Goal: Information Seeking & Learning: Find specific fact

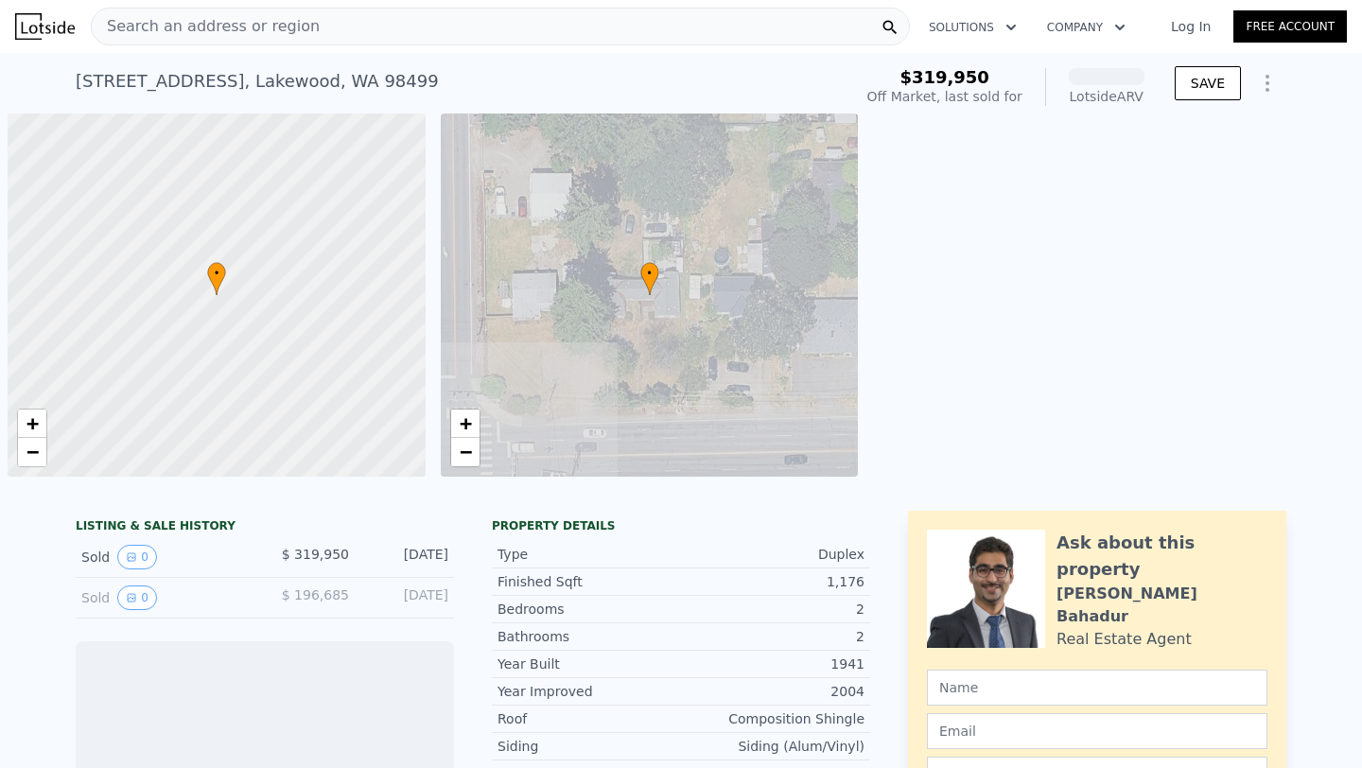
scroll to position [0, 8]
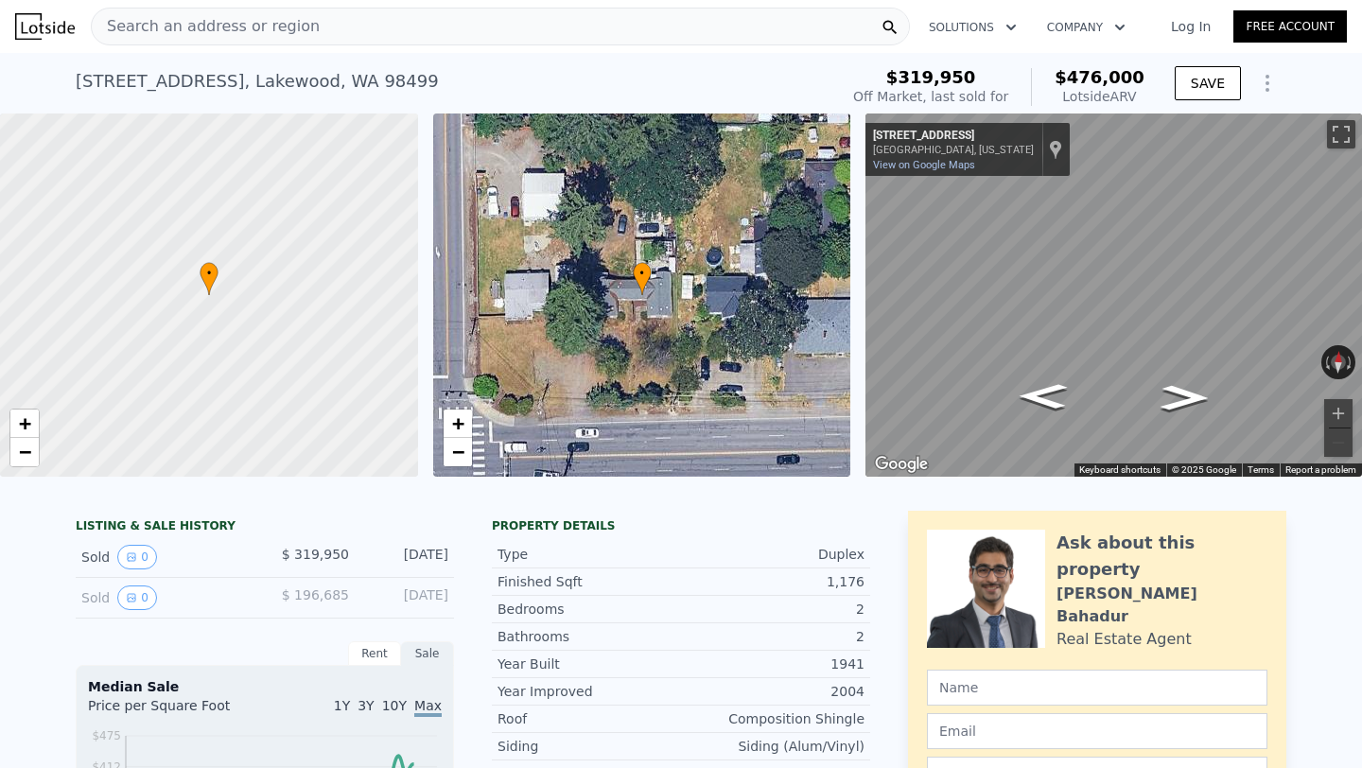
click at [645, 87] on div "[STREET_ADDRESS] Sold [DATE] for $319,950 (~ARV $476k )" at bounding box center [453, 87] width 755 height 53
click at [661, 79] on div "[STREET_ADDRESS] Sold [DATE] for $319,950 (~ARV $476k )" at bounding box center [453, 87] width 755 height 53
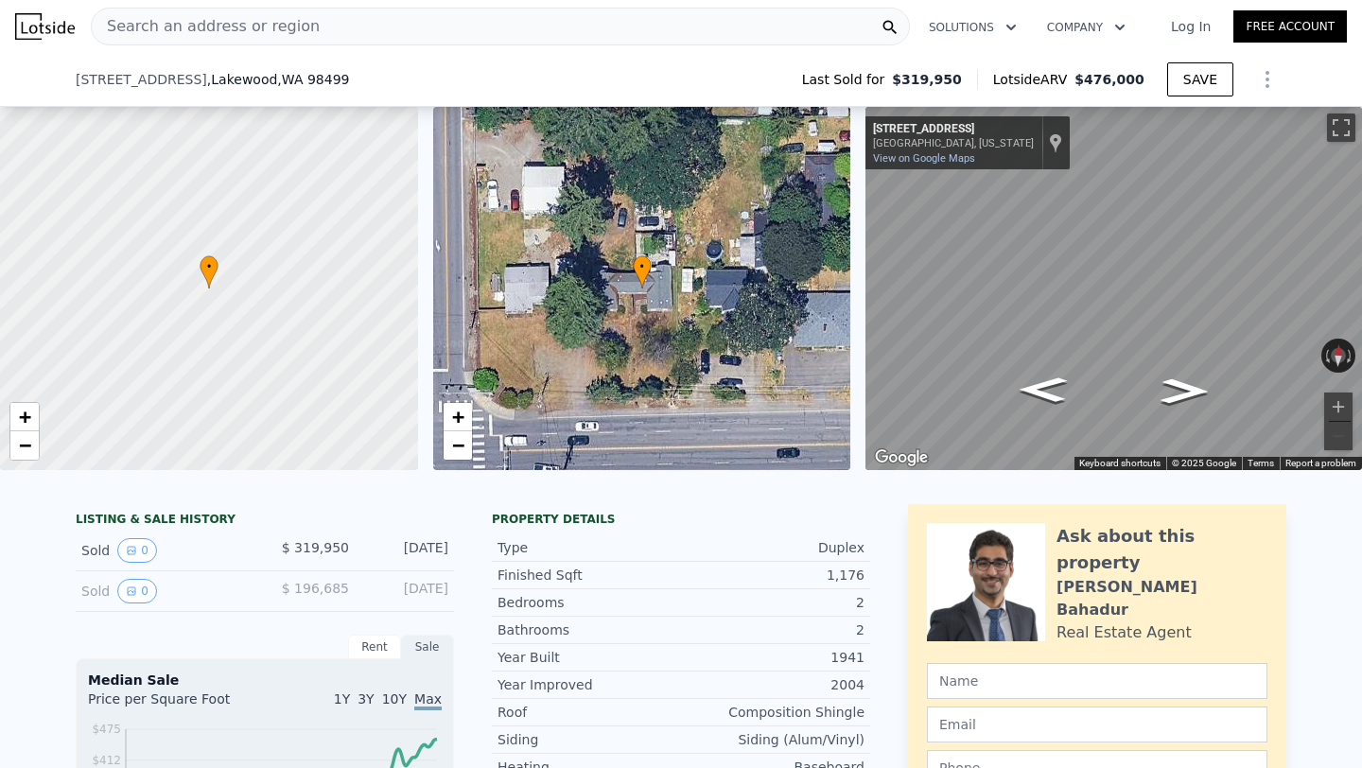
scroll to position [444, 0]
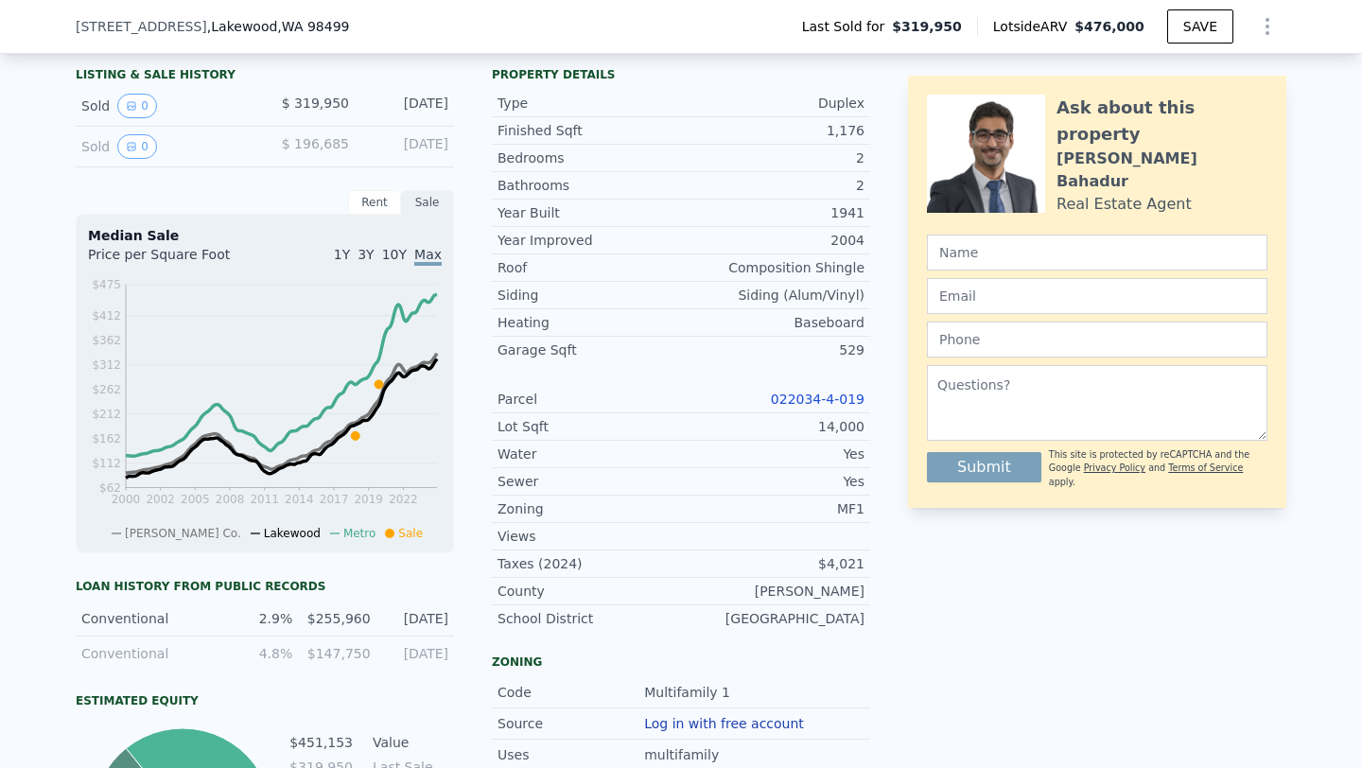
click at [791, 398] on link "022034-4-019" at bounding box center [818, 398] width 94 height 15
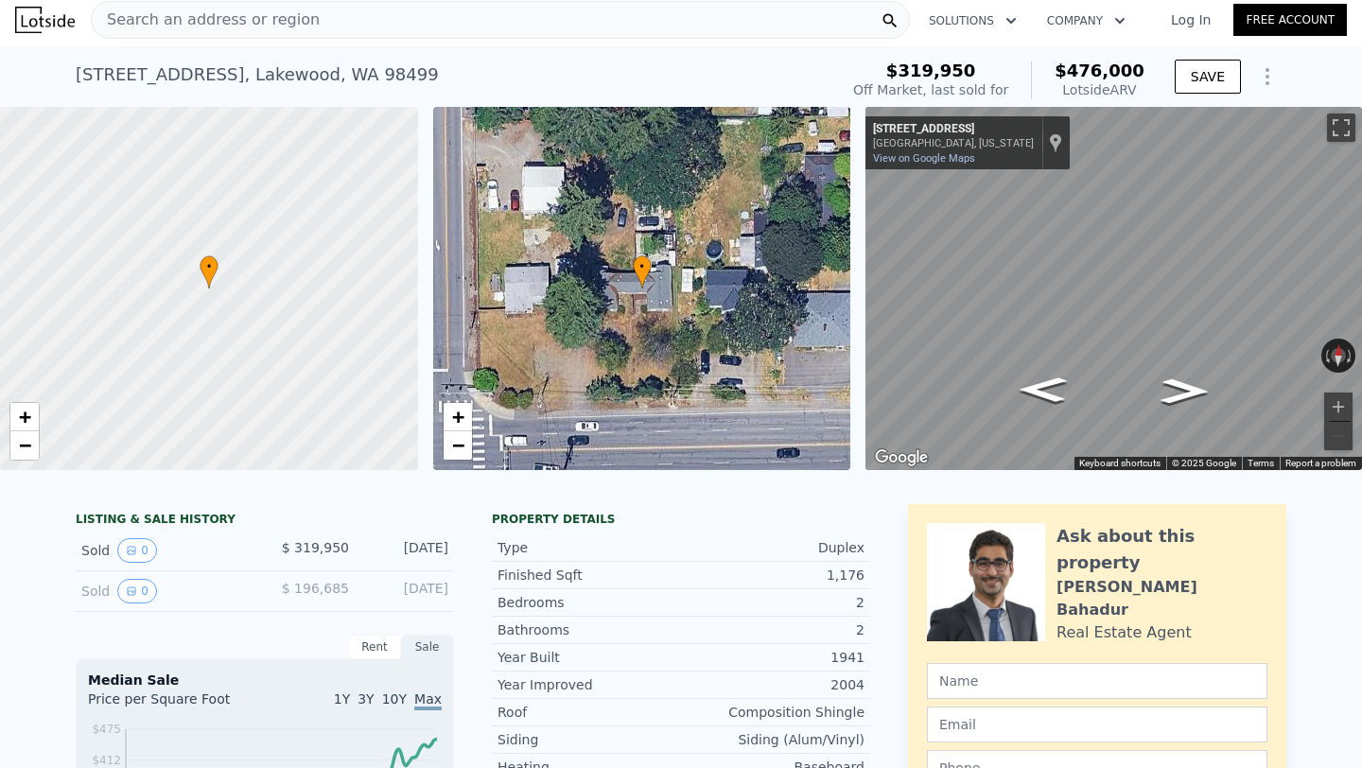
scroll to position [0, 0]
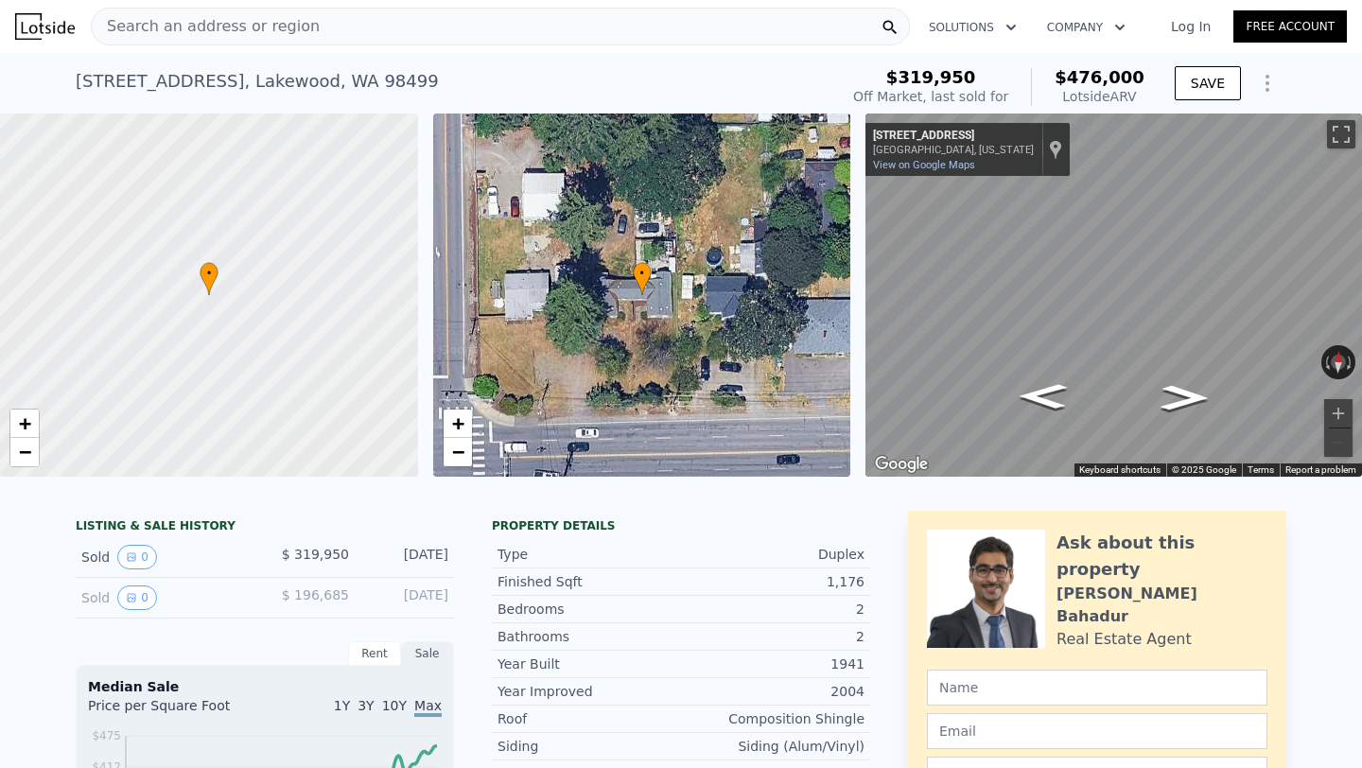
click at [617, 16] on div "Search an address or region" at bounding box center [500, 27] width 819 height 38
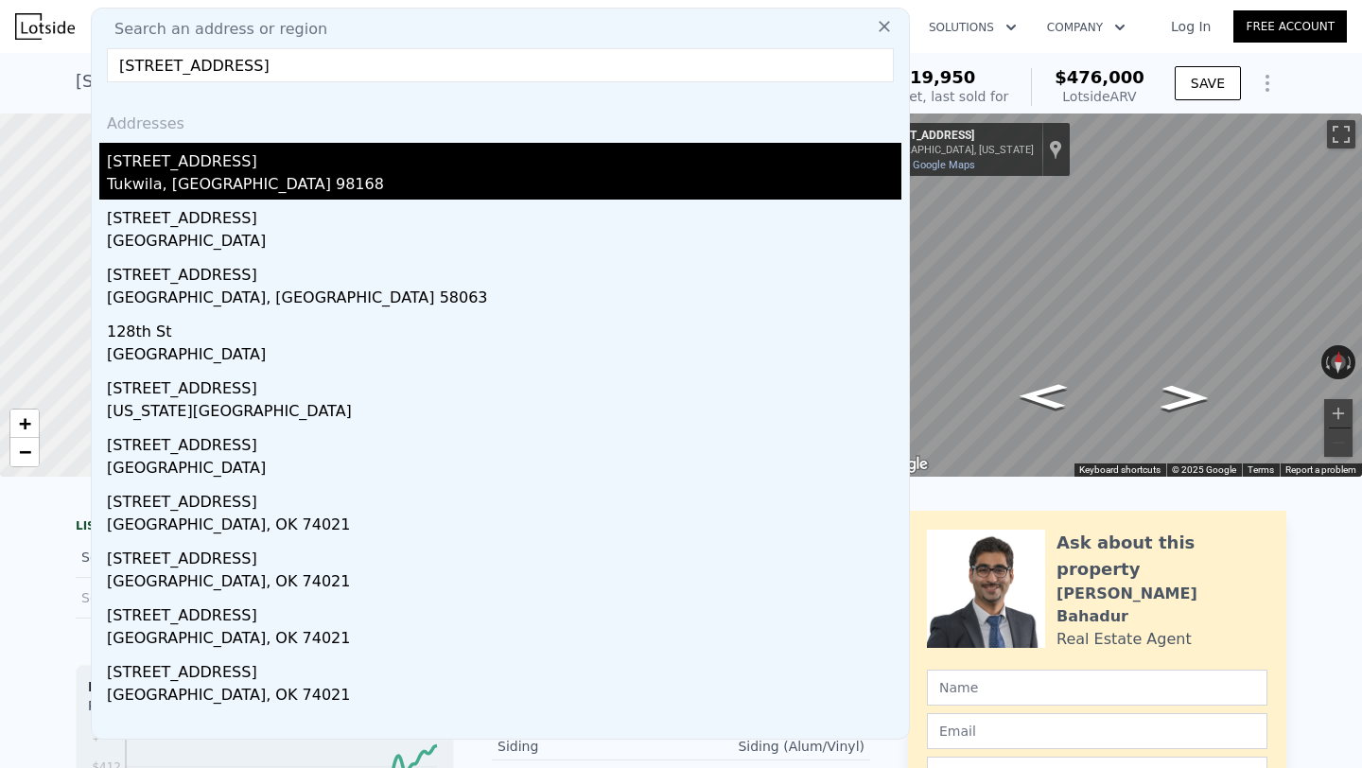
type input "[STREET_ADDRESS]"
click at [372, 178] on div "Tukwila, [GEOGRAPHIC_DATA] 98168" at bounding box center [504, 186] width 794 height 26
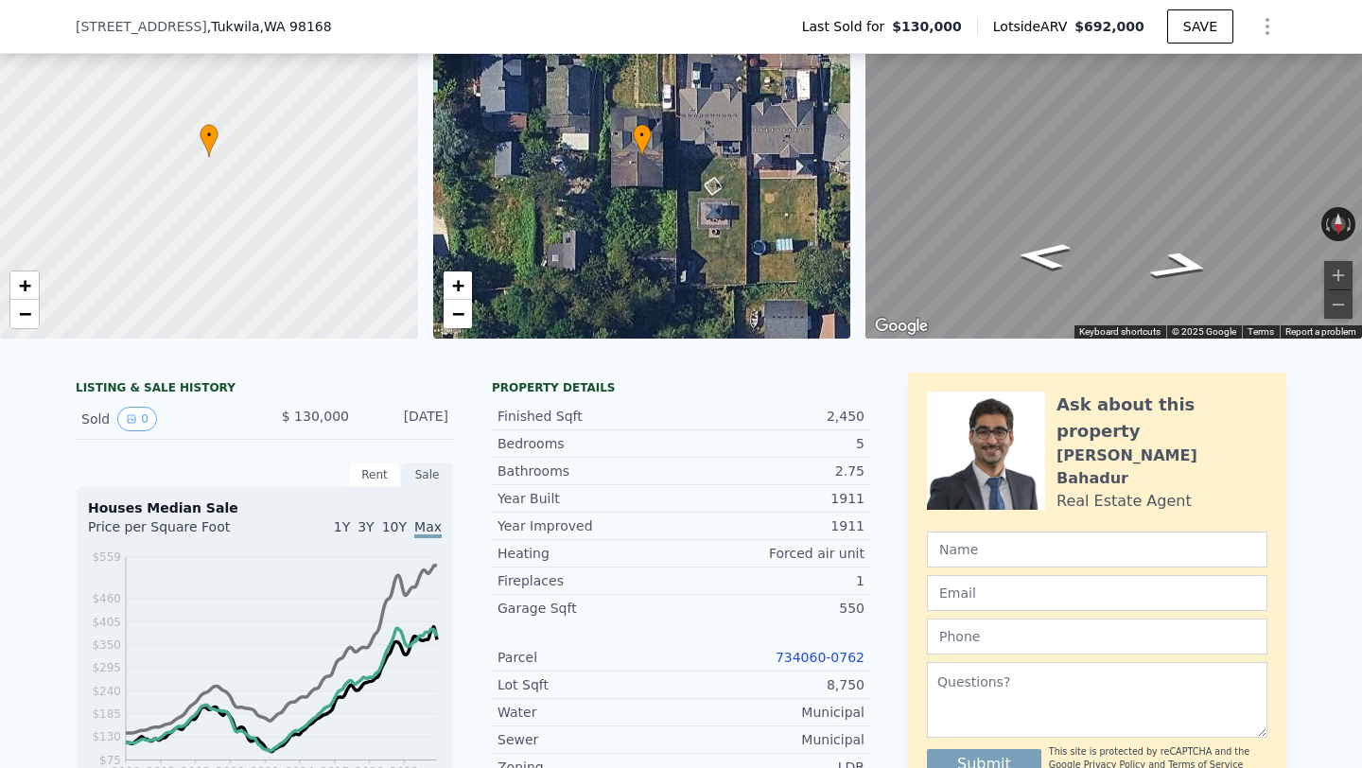
scroll to position [132, 0]
click at [797, 657] on link "734060-0762" at bounding box center [819, 656] width 89 height 15
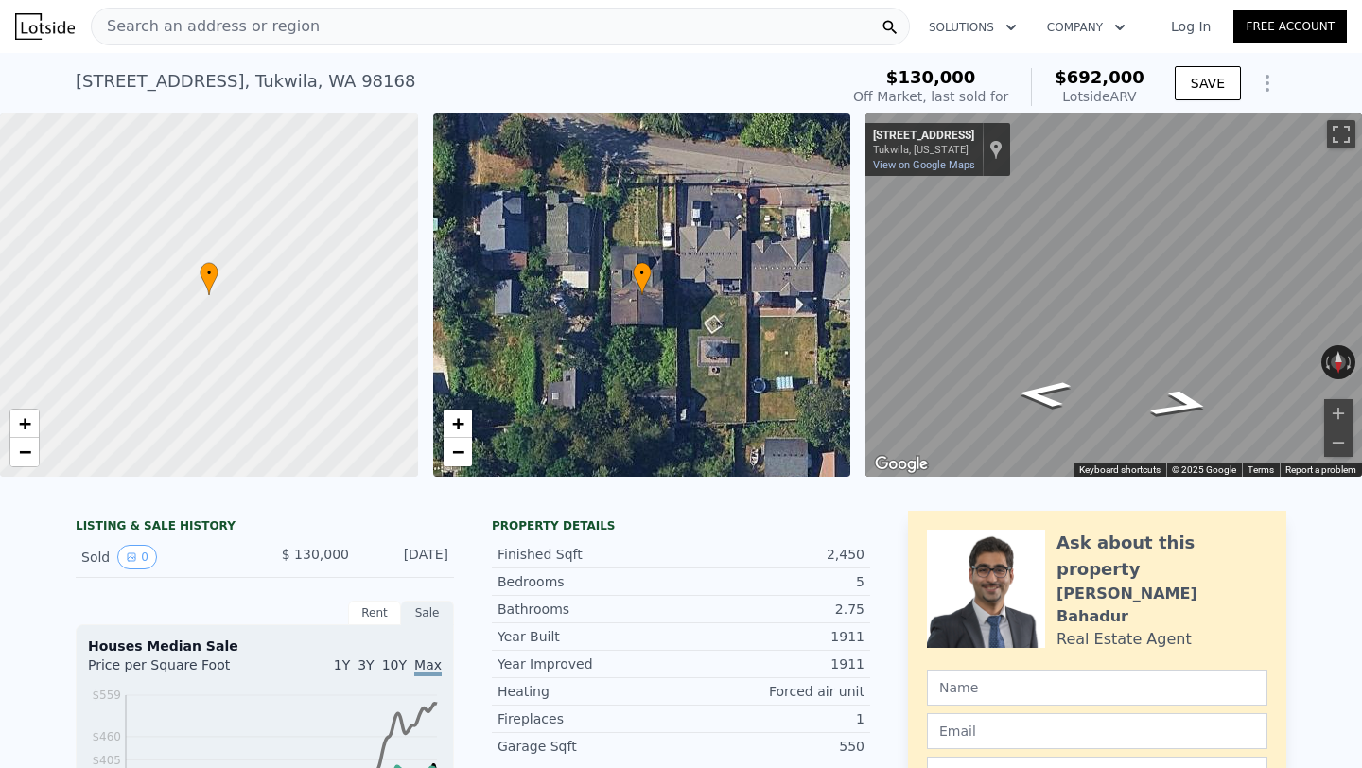
click at [424, 31] on div "Search an address or region" at bounding box center [500, 27] width 819 height 38
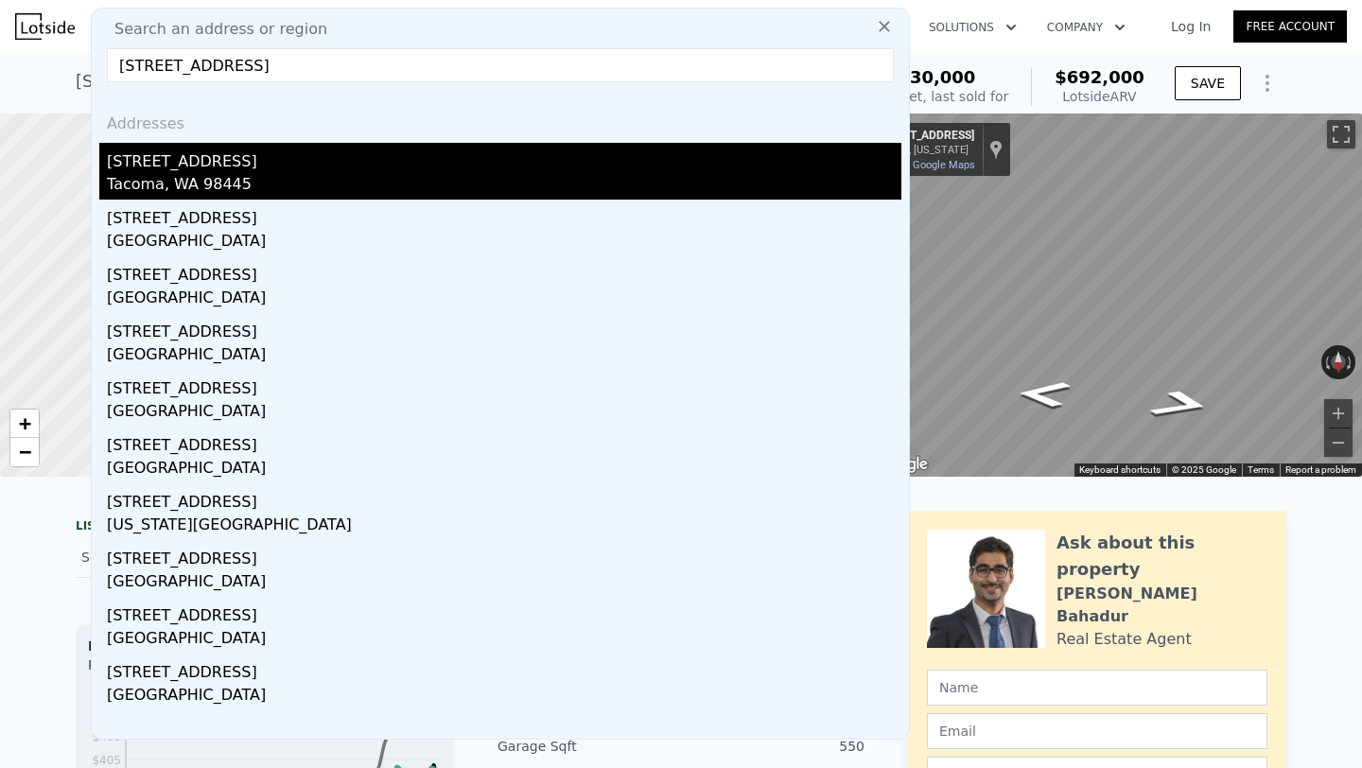
type input "[STREET_ADDRESS]"
click at [245, 177] on div "Tacoma, WA 98445" at bounding box center [504, 186] width 794 height 26
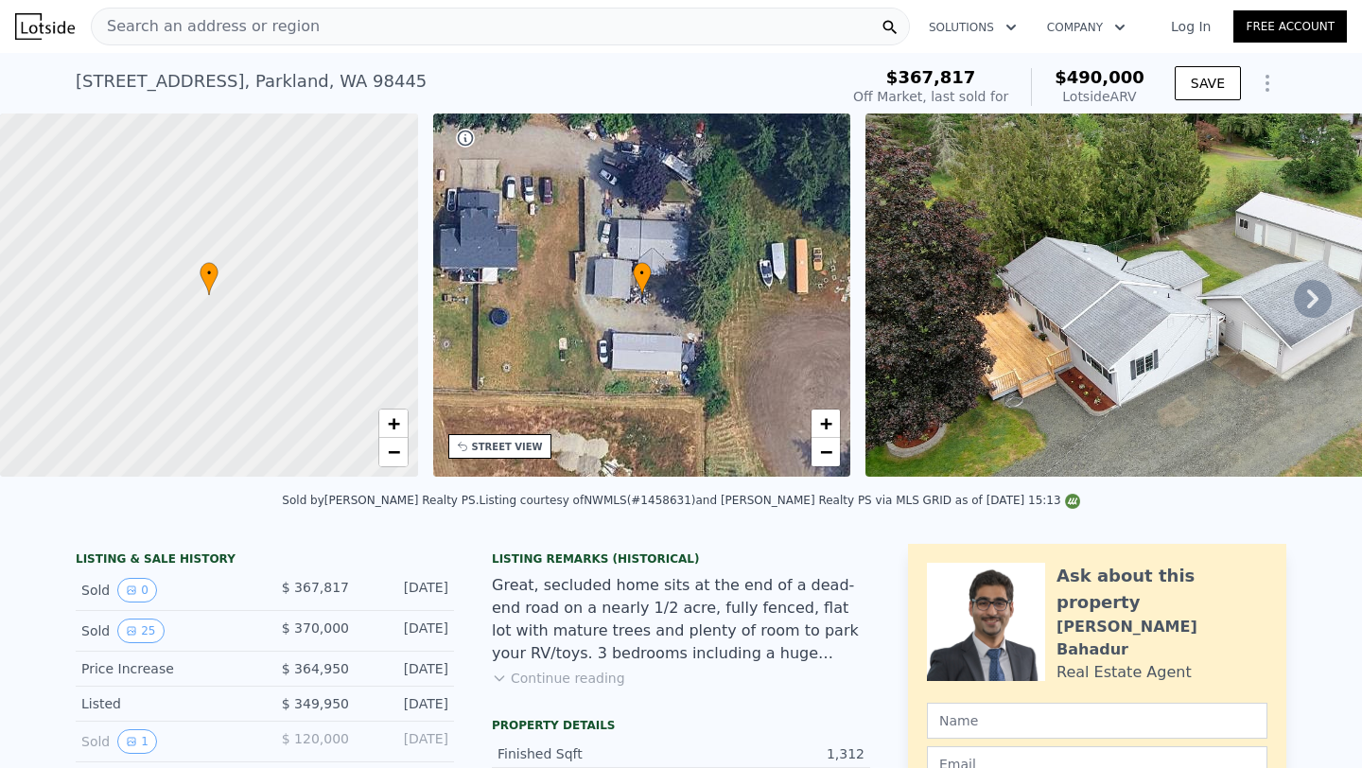
click at [418, 33] on div "Search an address or region" at bounding box center [500, 27] width 819 height 38
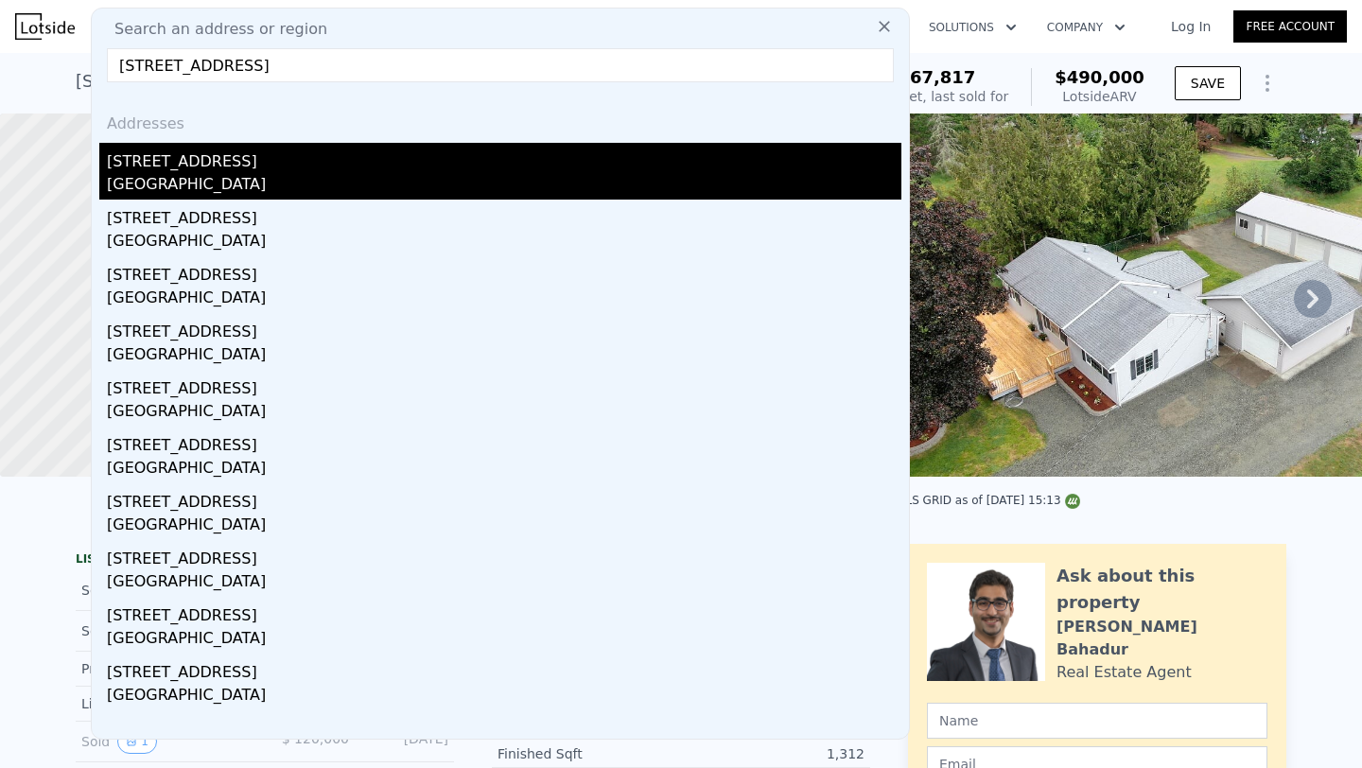
type input "[STREET_ADDRESS]"
click at [310, 166] on div "[STREET_ADDRESS]" at bounding box center [504, 158] width 794 height 30
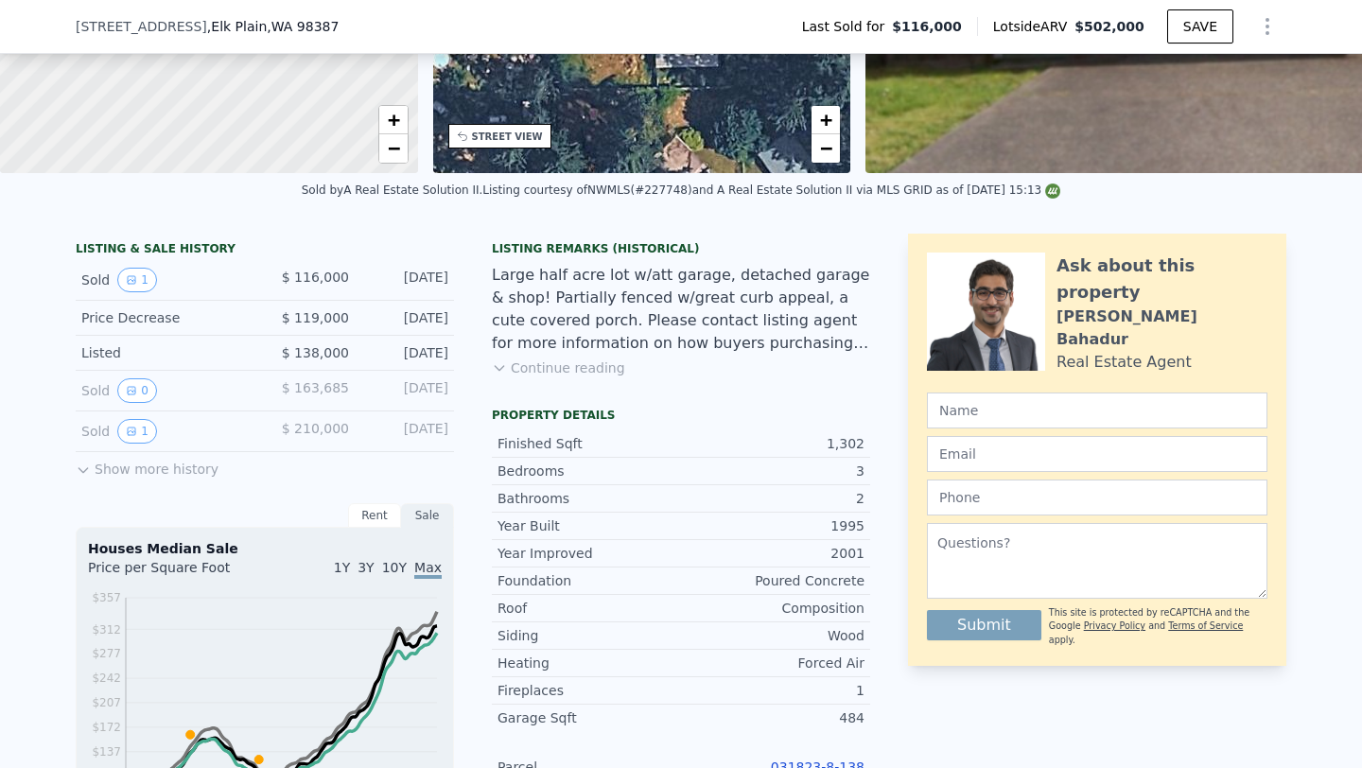
scroll to position [370, 0]
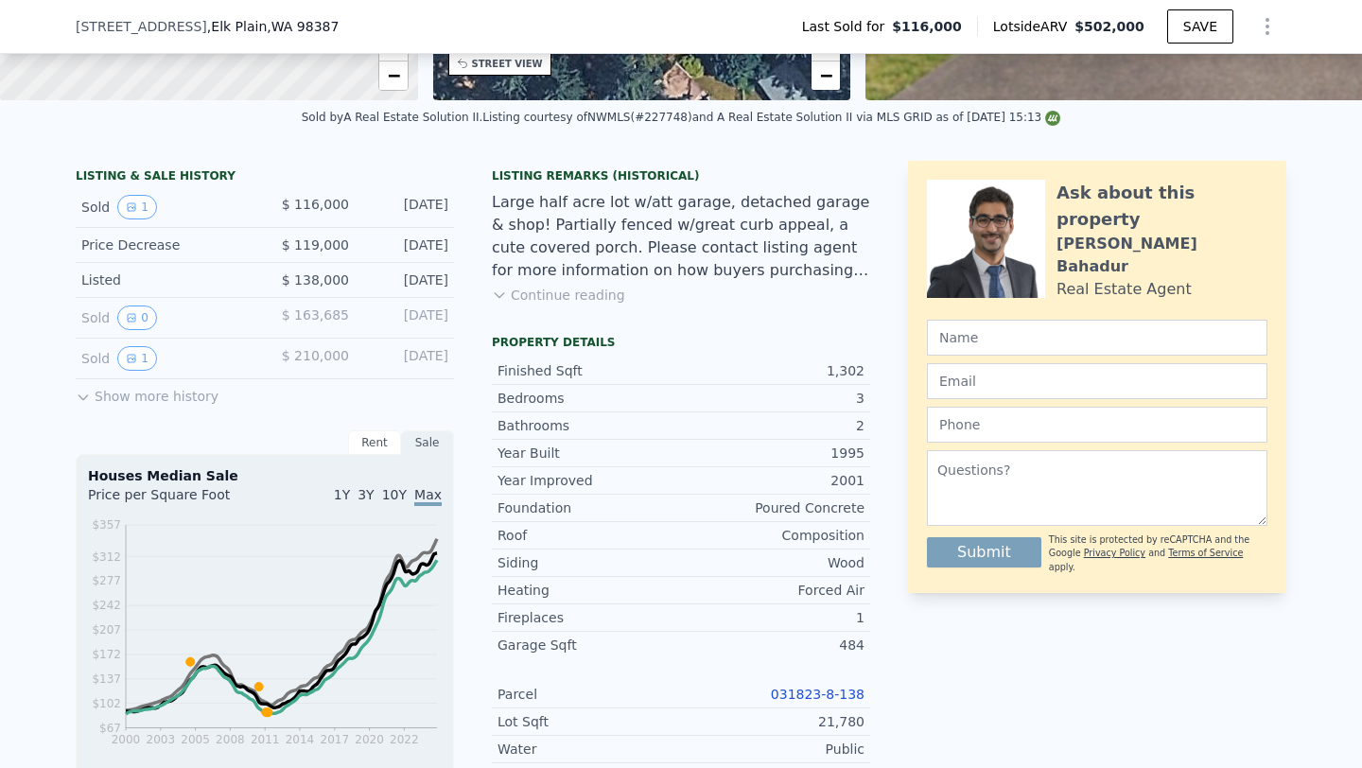
click at [804, 694] on link "031823-8-138" at bounding box center [818, 693] width 94 height 15
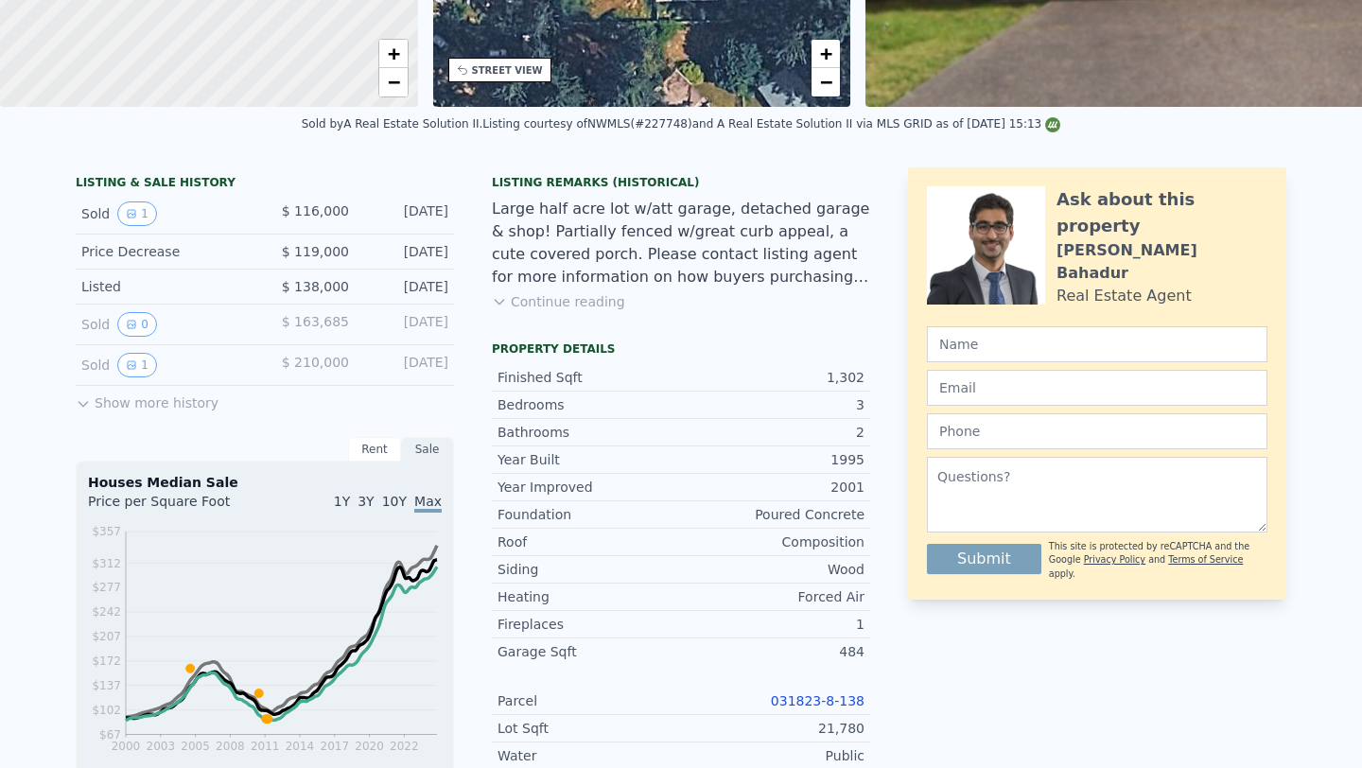
scroll to position [0, 0]
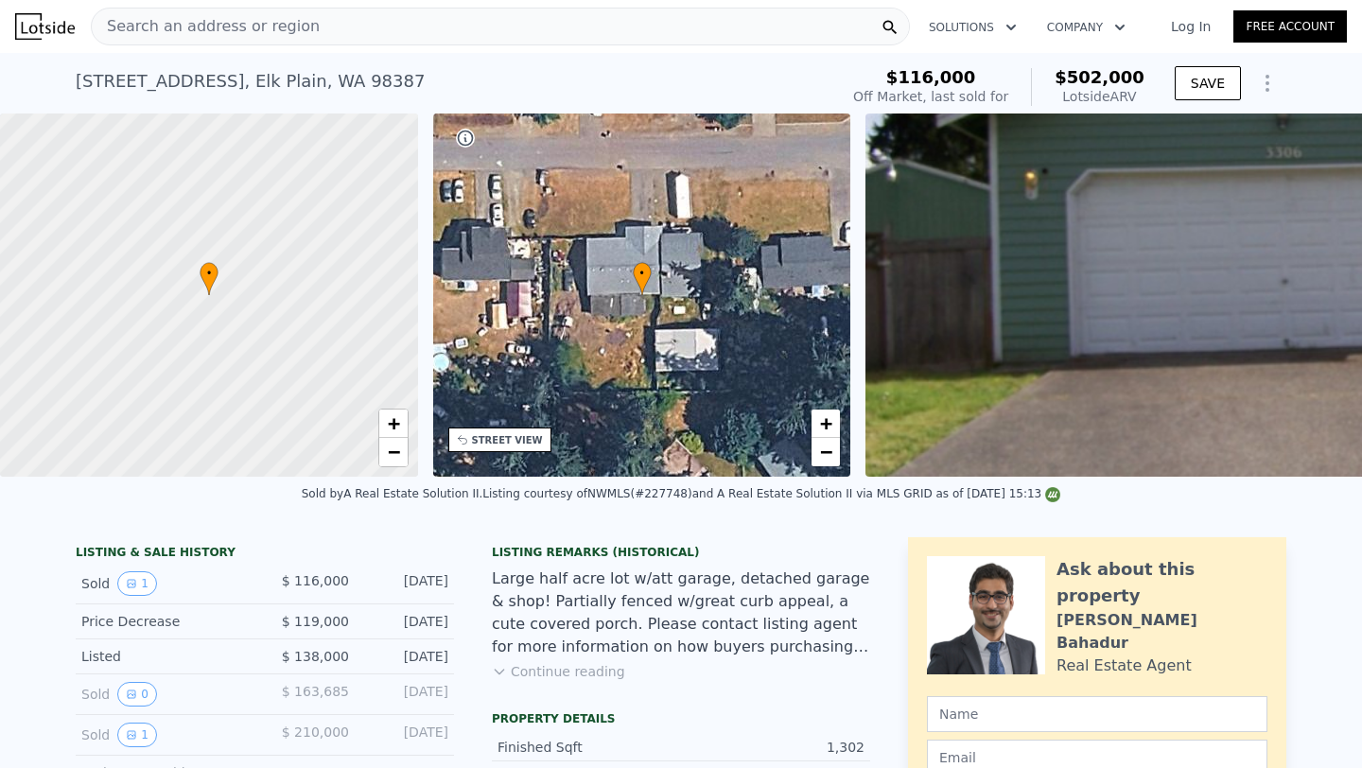
click at [457, 27] on div "Search an address or region" at bounding box center [500, 27] width 819 height 38
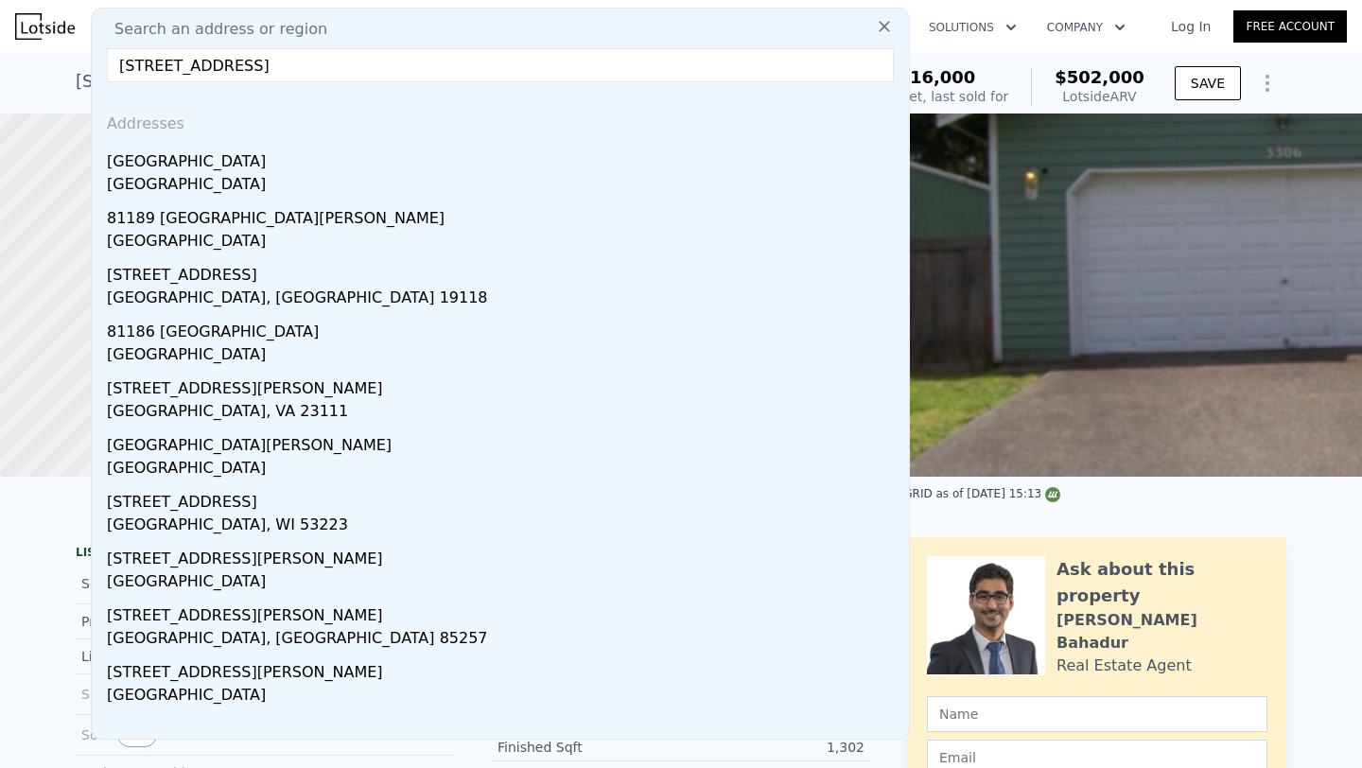
type input "[STREET_ADDRESS]"
click at [356, 69] on input "[STREET_ADDRESS]" at bounding box center [500, 65] width 787 height 34
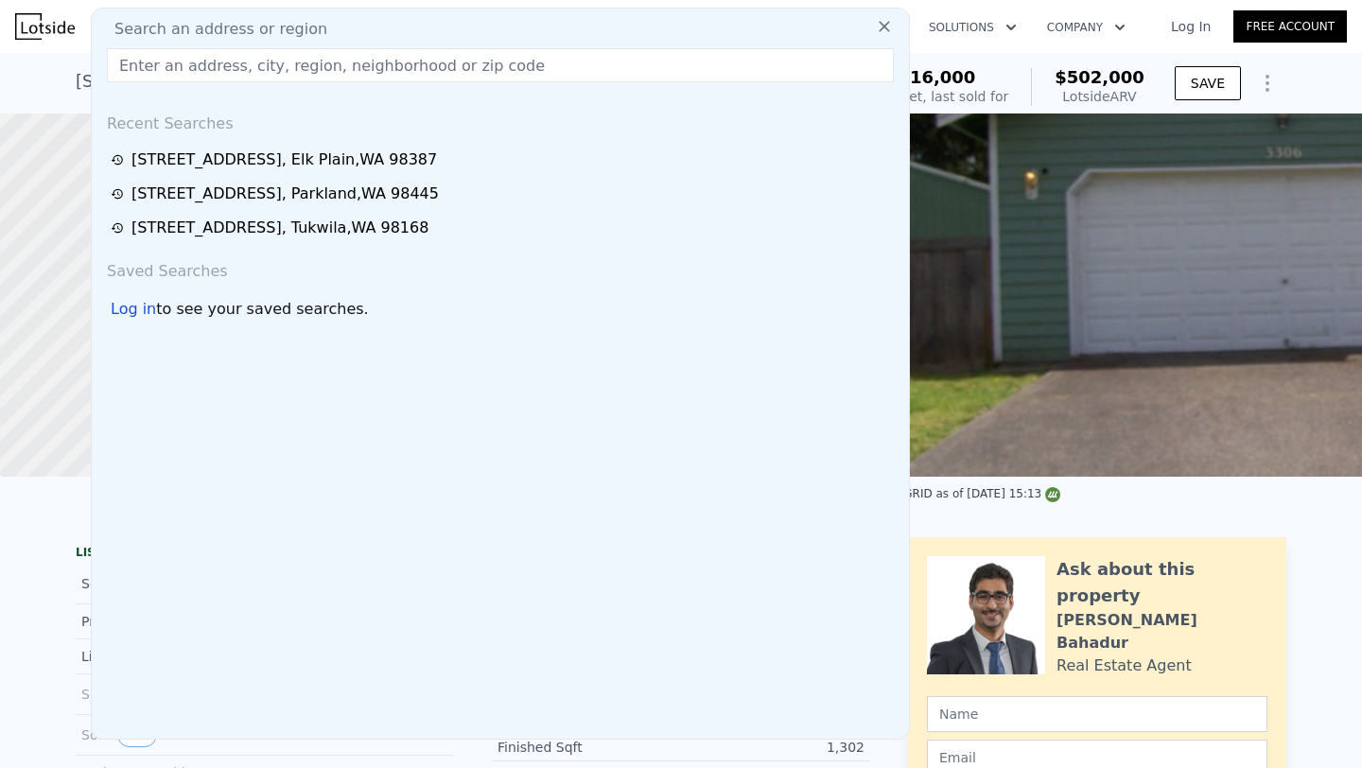
paste input "7188200190 8"
click at [372, 65] on input "7188200190" at bounding box center [500, 65] width 787 height 34
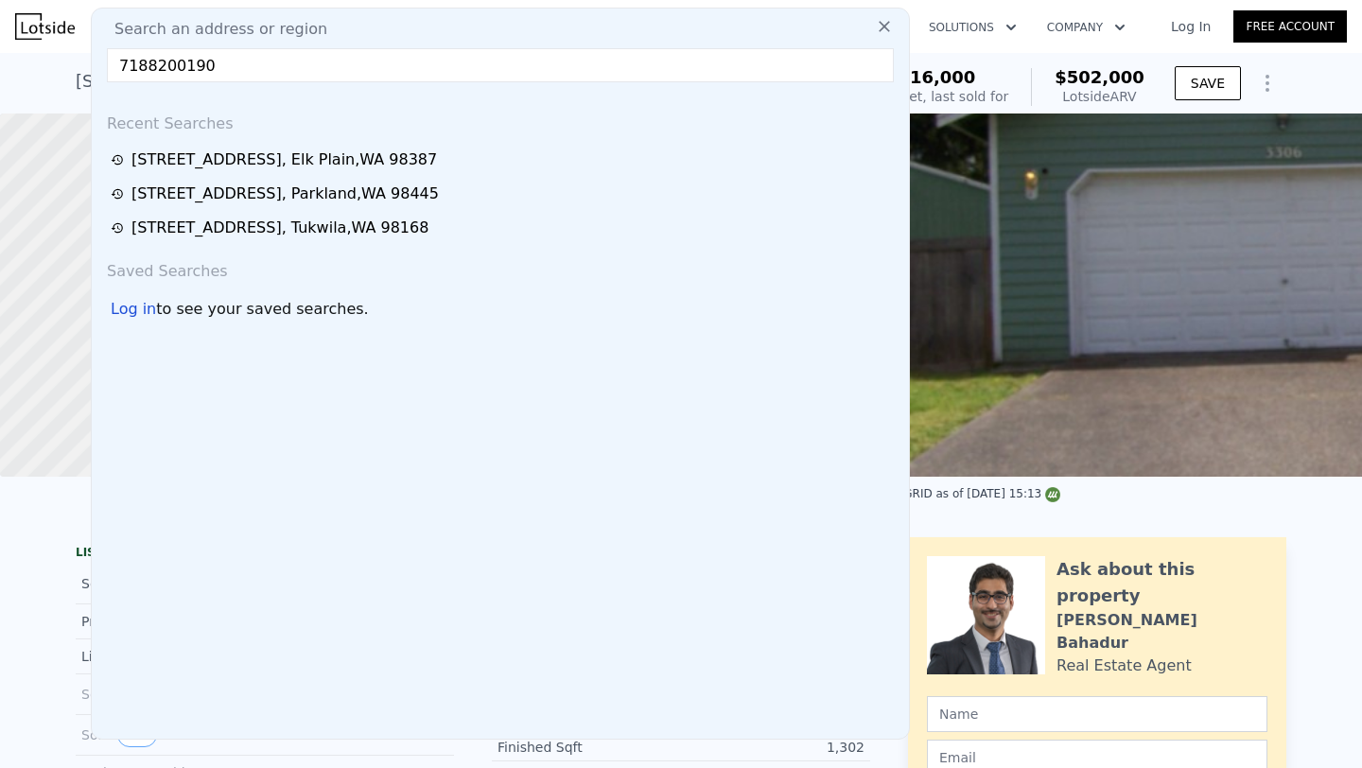
paste input "[STREET_ADDRESS]"
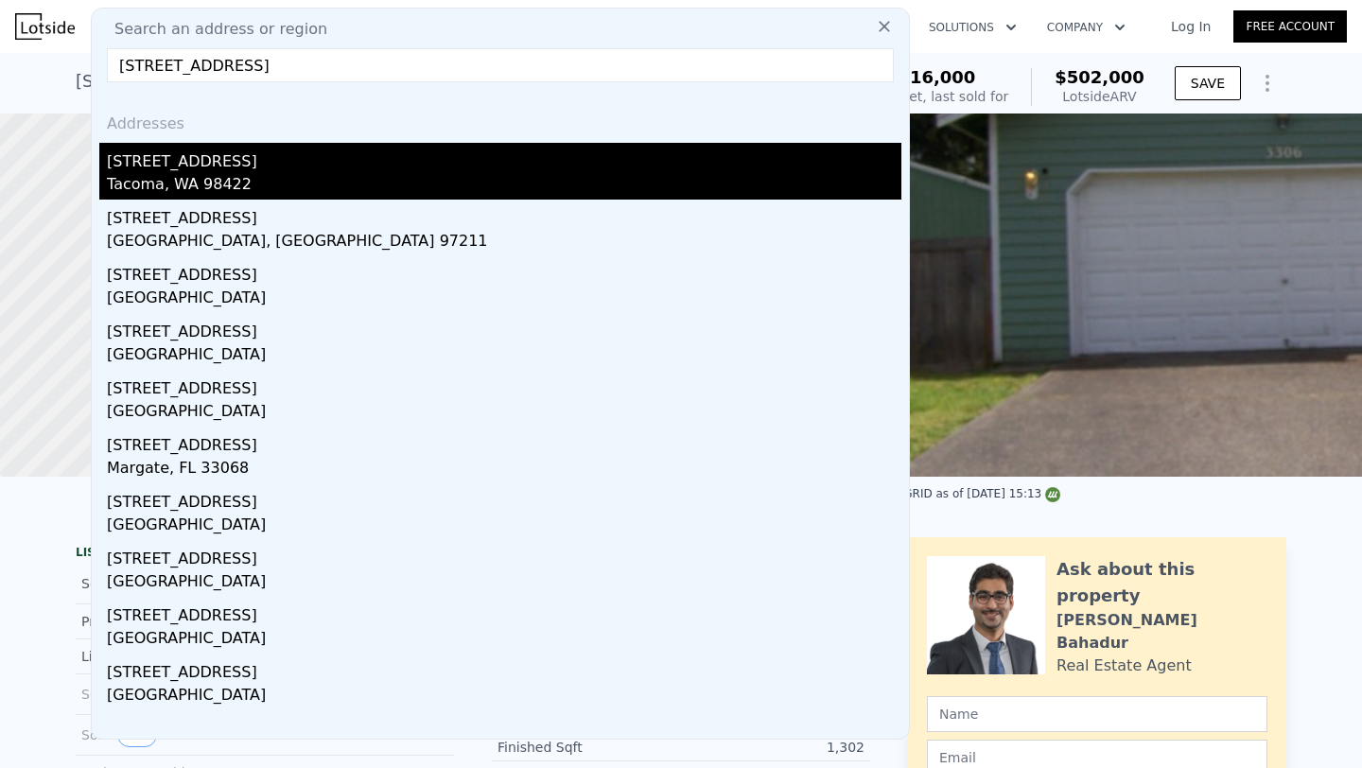
type input "[STREET_ADDRESS]"
click at [273, 170] on div "[STREET_ADDRESS]" at bounding box center [504, 158] width 794 height 30
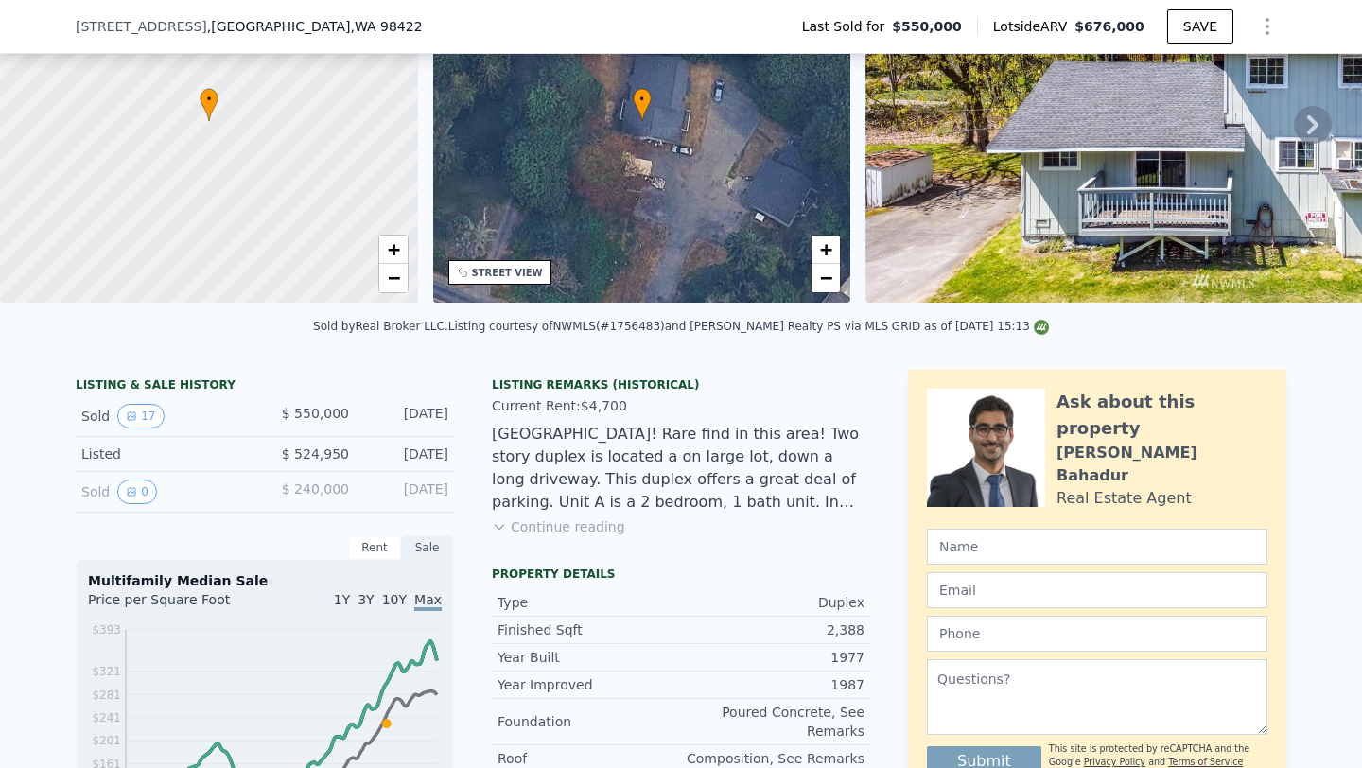
scroll to position [699, 0]
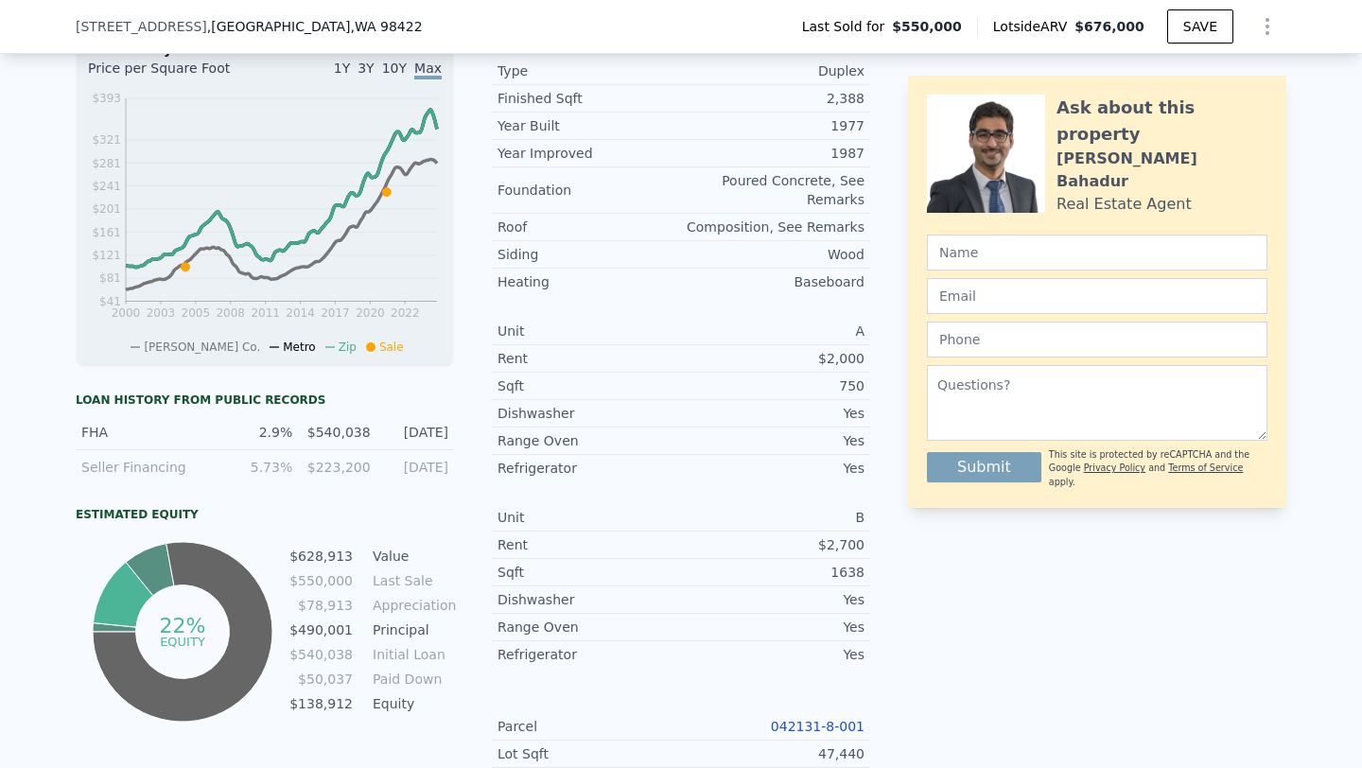
click at [811, 723] on link "042131-8-001" at bounding box center [818, 726] width 94 height 15
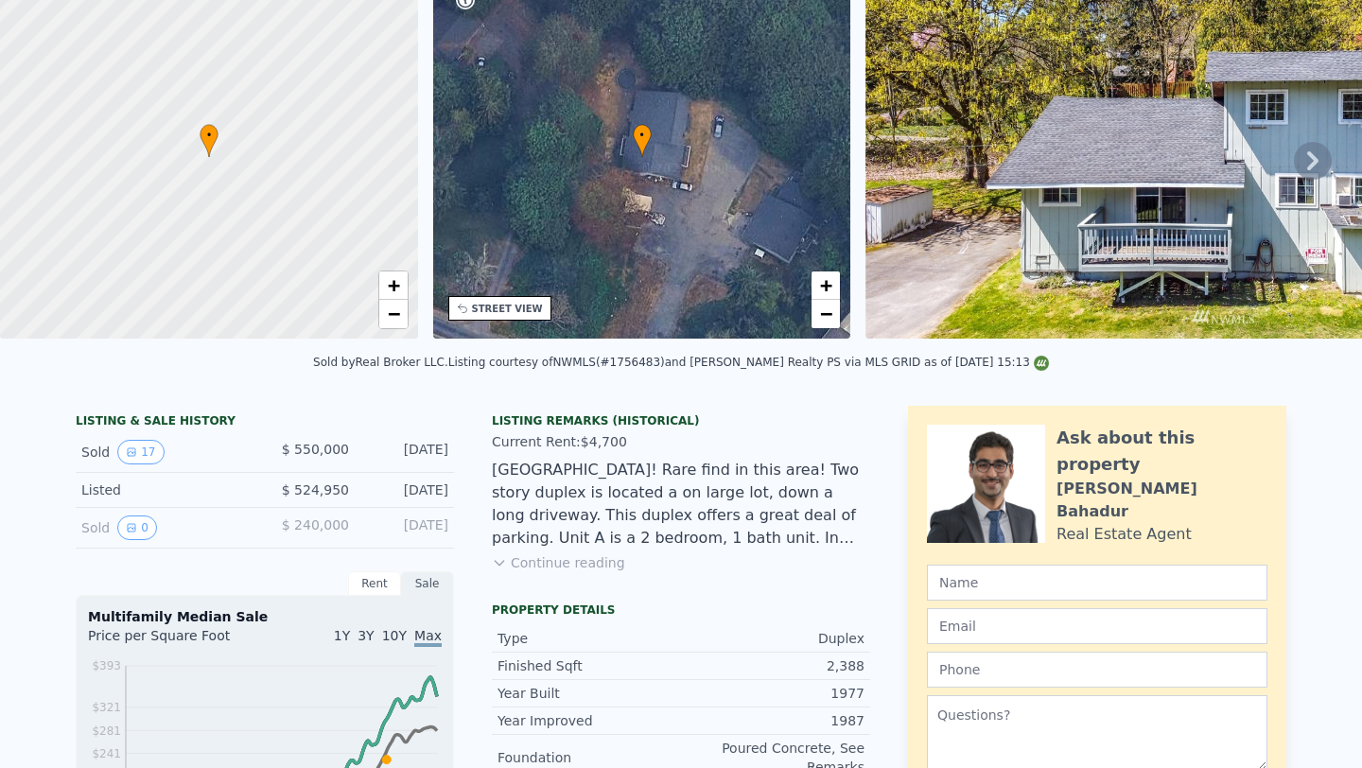
scroll to position [0, 0]
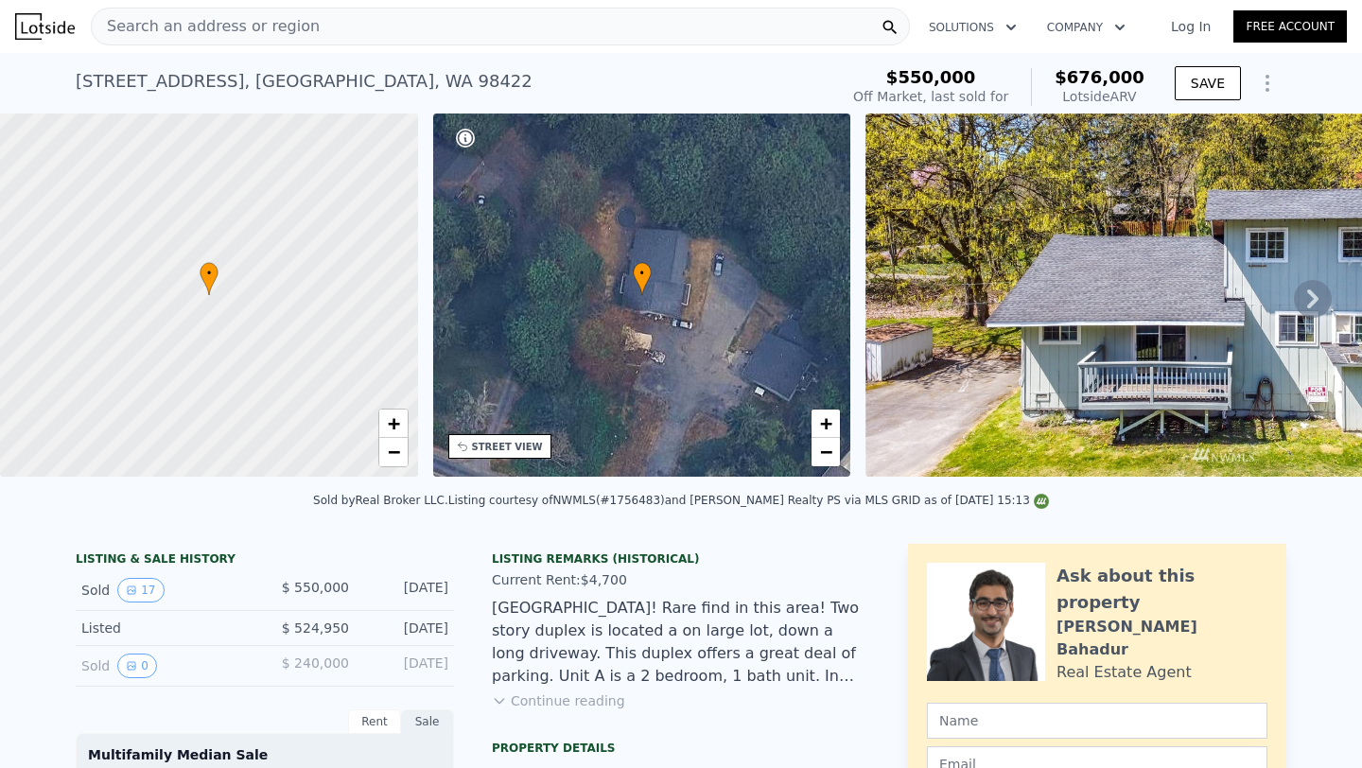
click at [368, 34] on div "Search an address or region" at bounding box center [500, 27] width 819 height 38
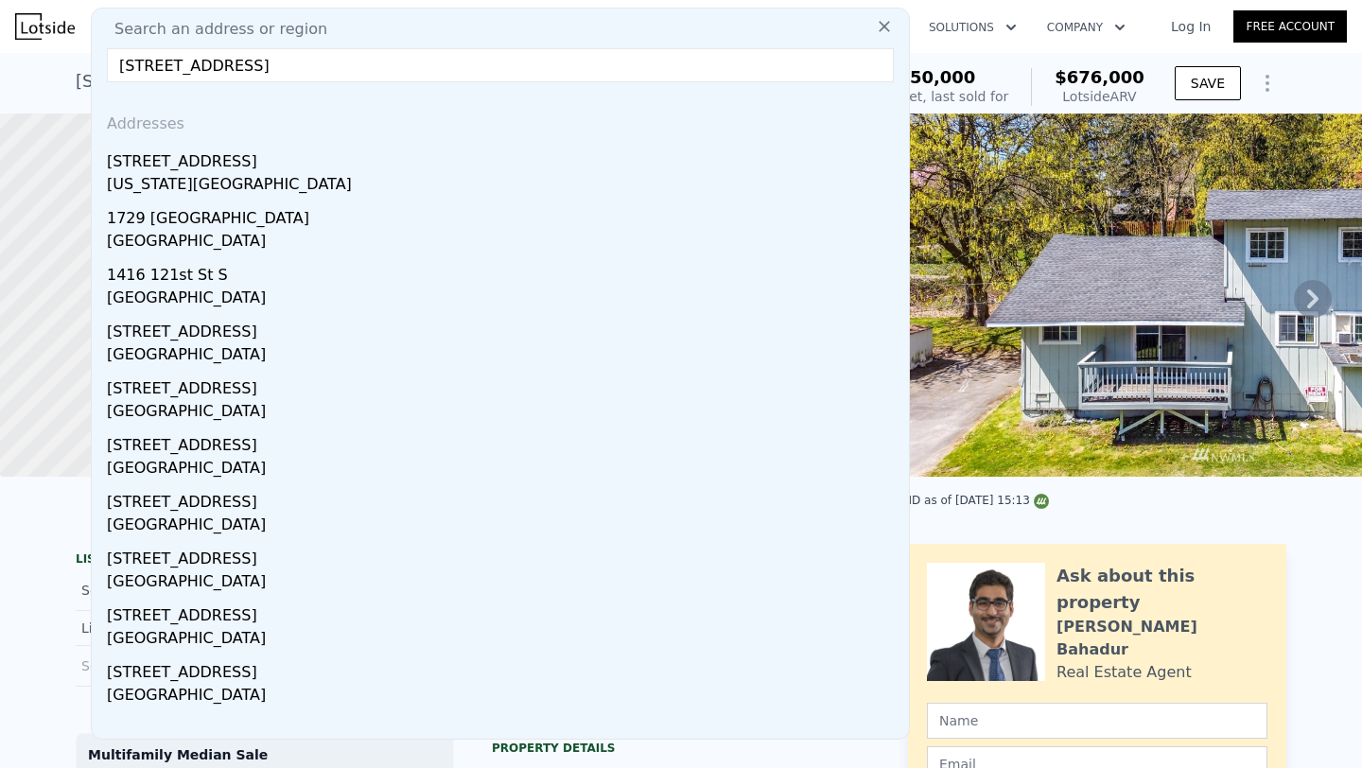
type input "[STREET_ADDRESS]"
